Goal: Navigation & Orientation: Understand site structure

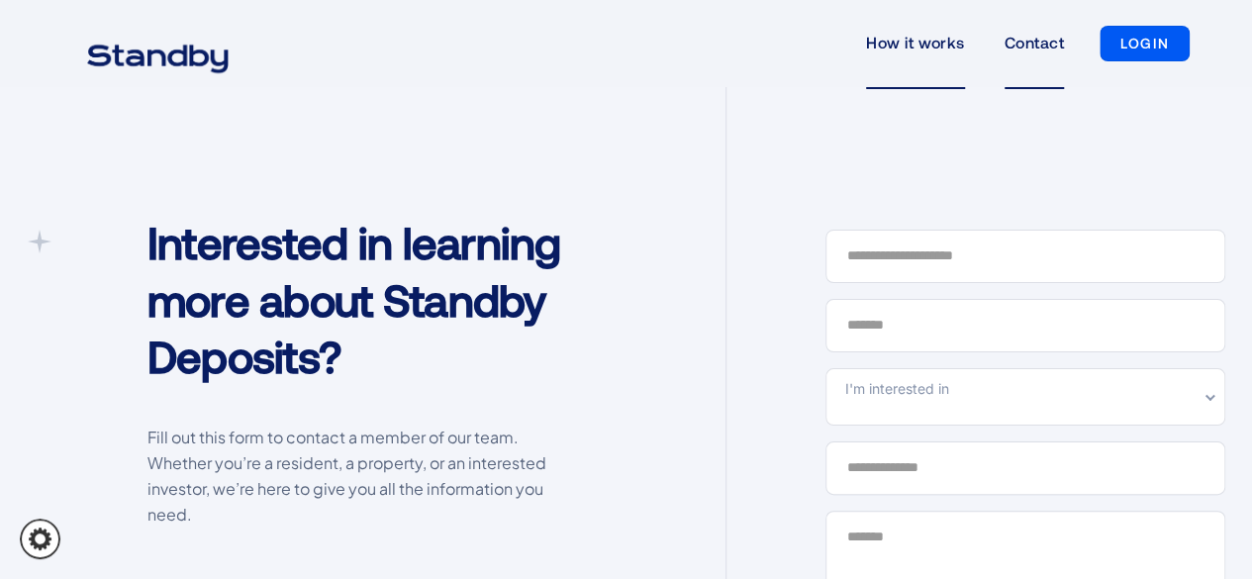
click at [912, 40] on link "How it works" at bounding box center [915, 43] width 99 height 91
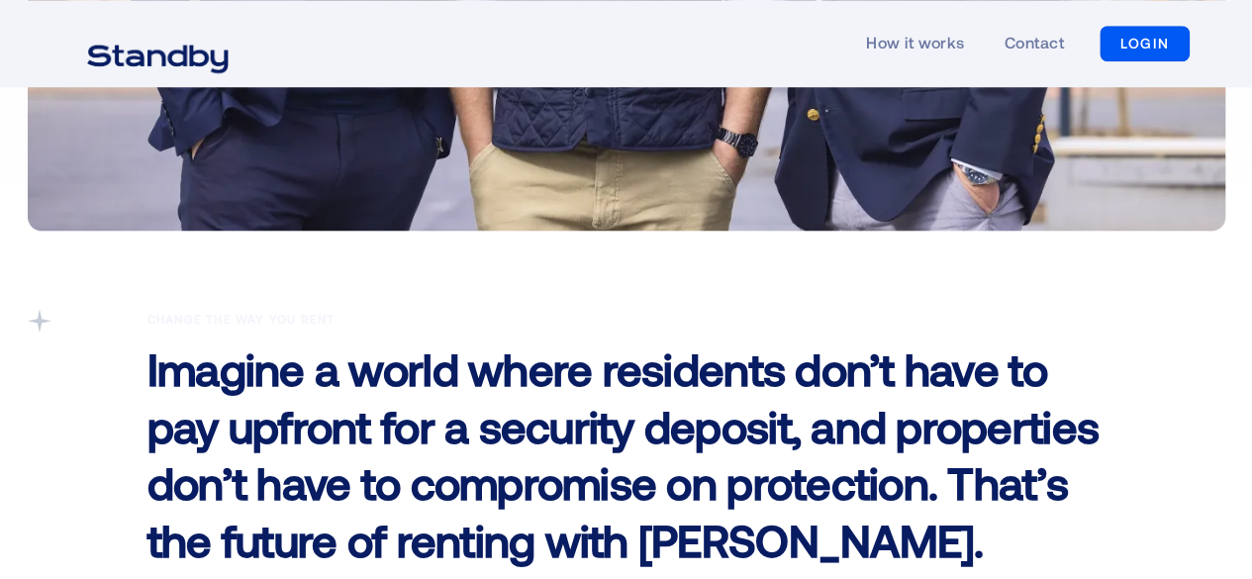
scroll to position [861, 0]
